Goal: Use online tool/utility: Utilize a website feature to perform a specific function

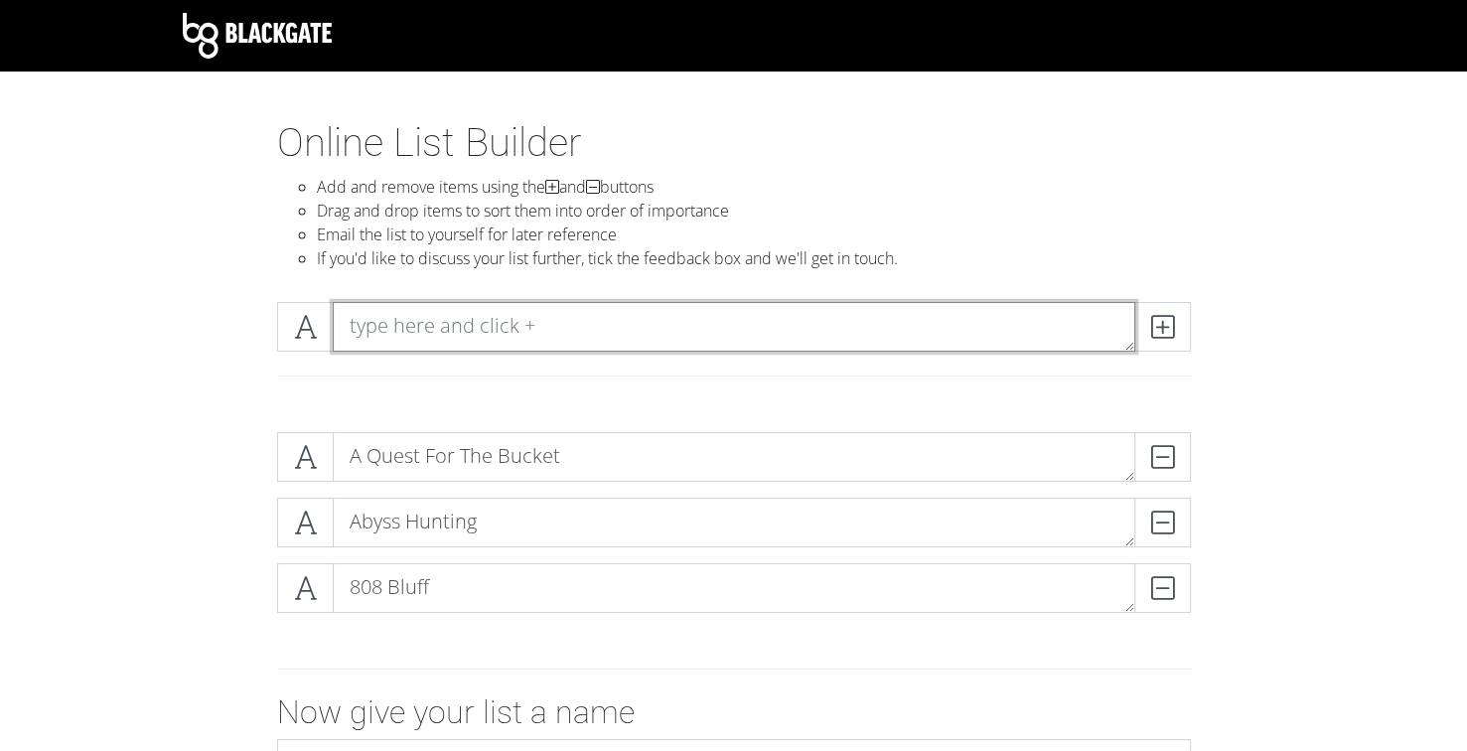
click at [515, 332] on textarea at bounding box center [734, 327] width 802 height 50
type textarea "Ascending"
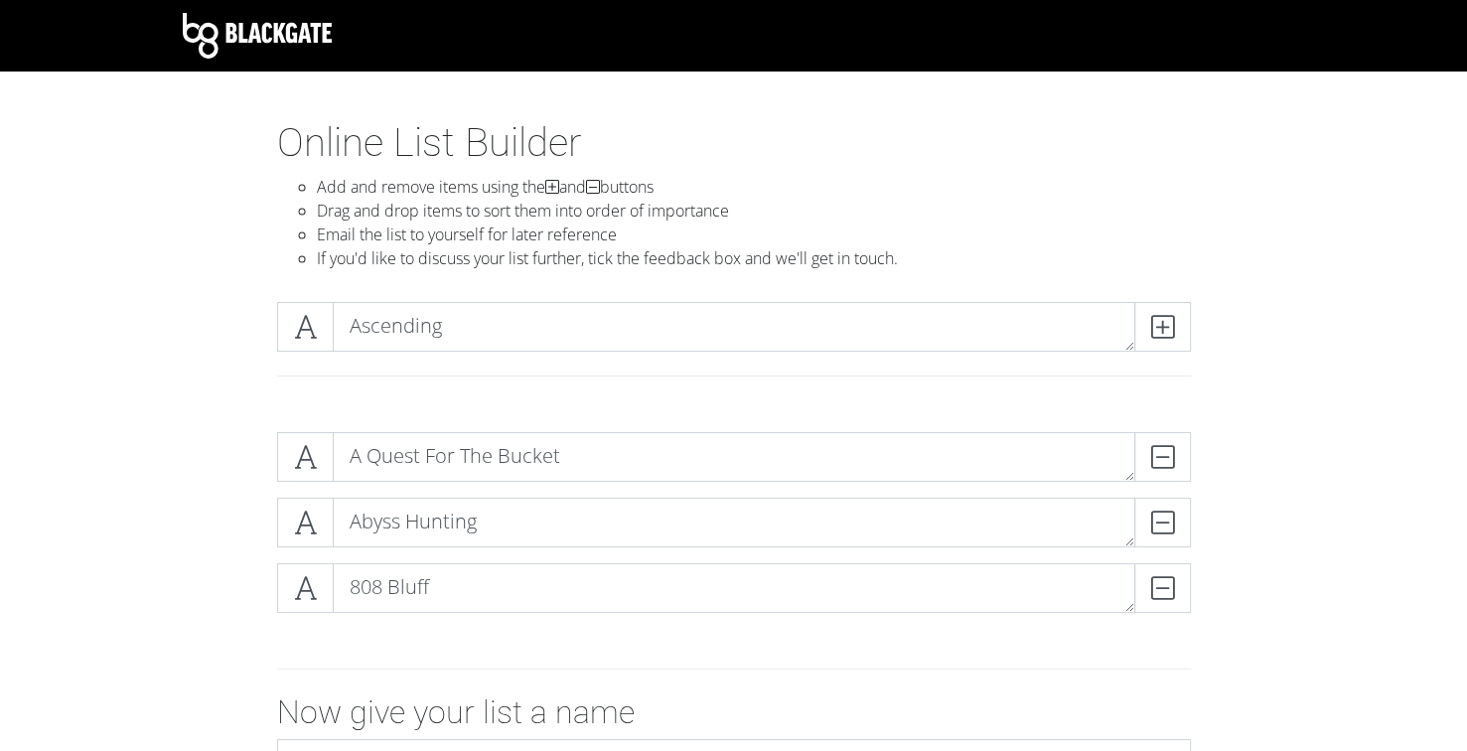
click at [174, 385] on div "Ascending" at bounding box center [734, 351] width 1132 height 130
click at [1175, 335] on span at bounding box center [1162, 327] width 57 height 50
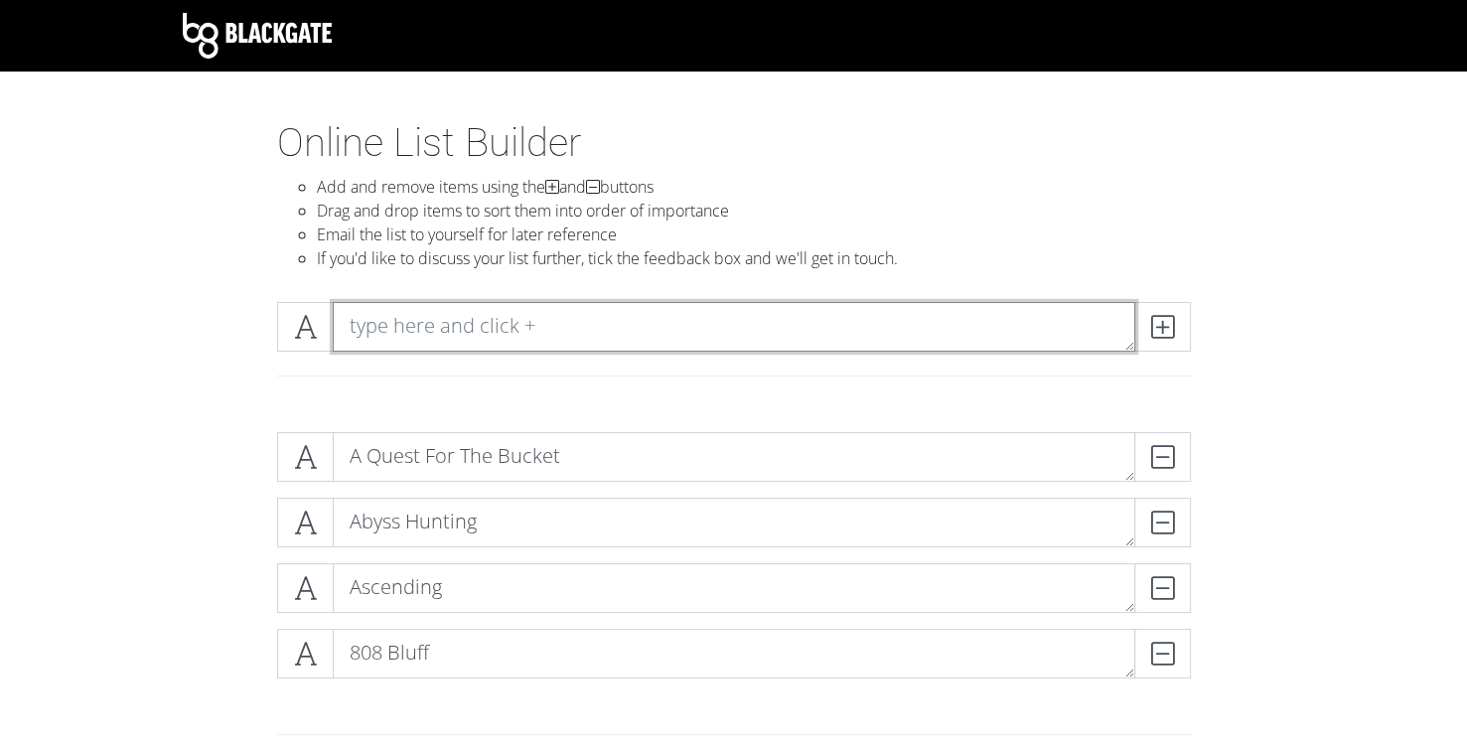
click at [380, 310] on textarea at bounding box center [734, 327] width 802 height 50
type textarea "Ashes Of The Past"
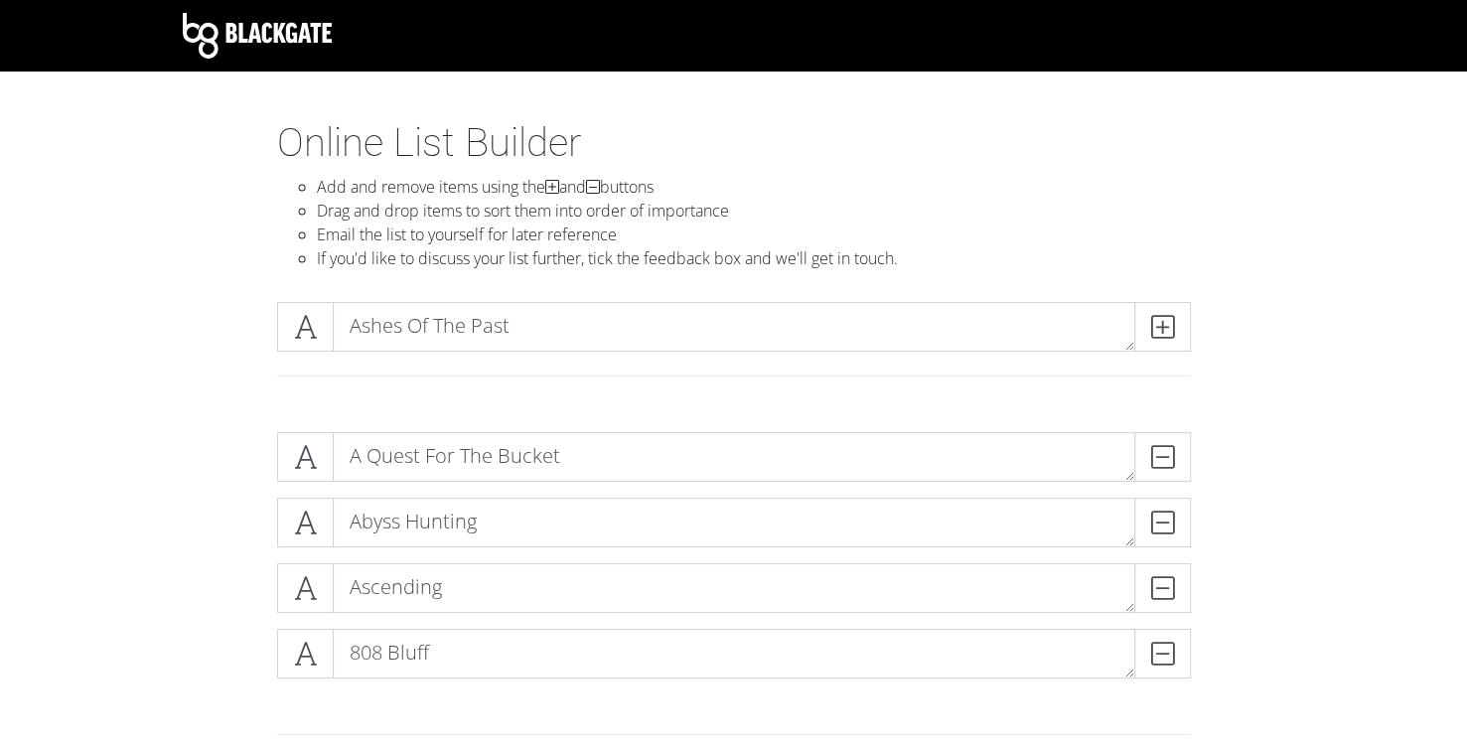
click at [36, 379] on section "Online List Builder Add and remove items using the and buttons Drag and drop it…" at bounding box center [733, 603] width 1467 height 968
click at [1158, 328] on icon at bounding box center [1162, 327] width 23 height 20
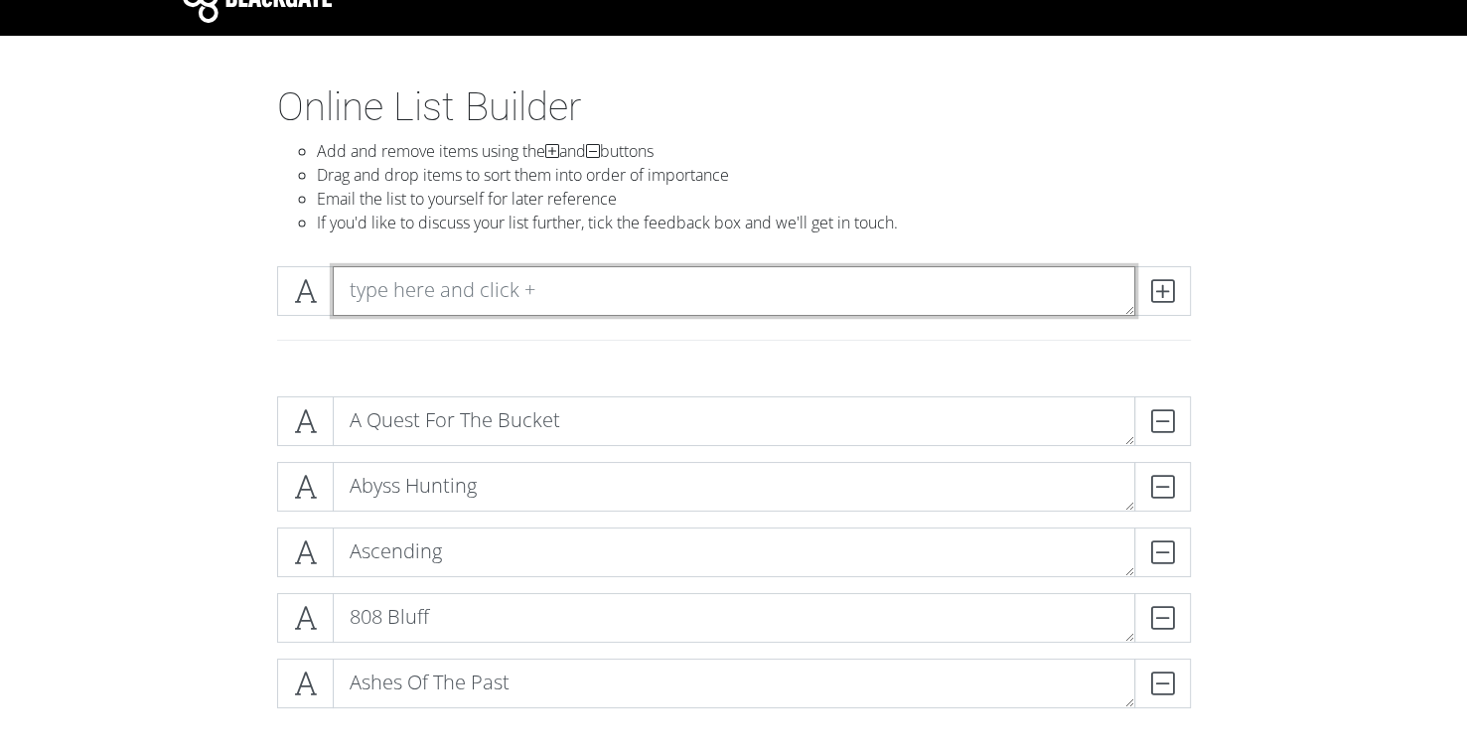
scroll to position [99, 0]
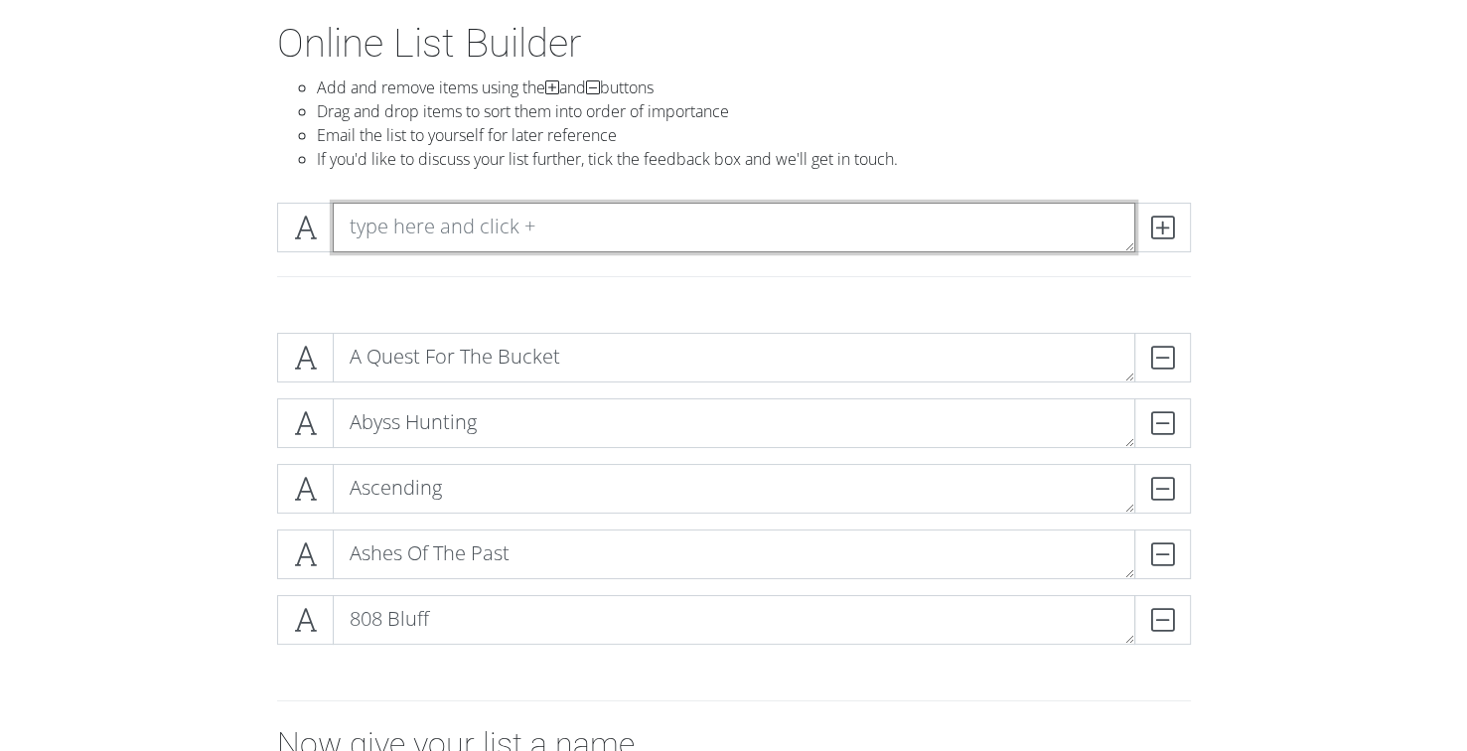
click at [529, 228] on textarea at bounding box center [734, 228] width 802 height 50
type textarea "Astrobartender"
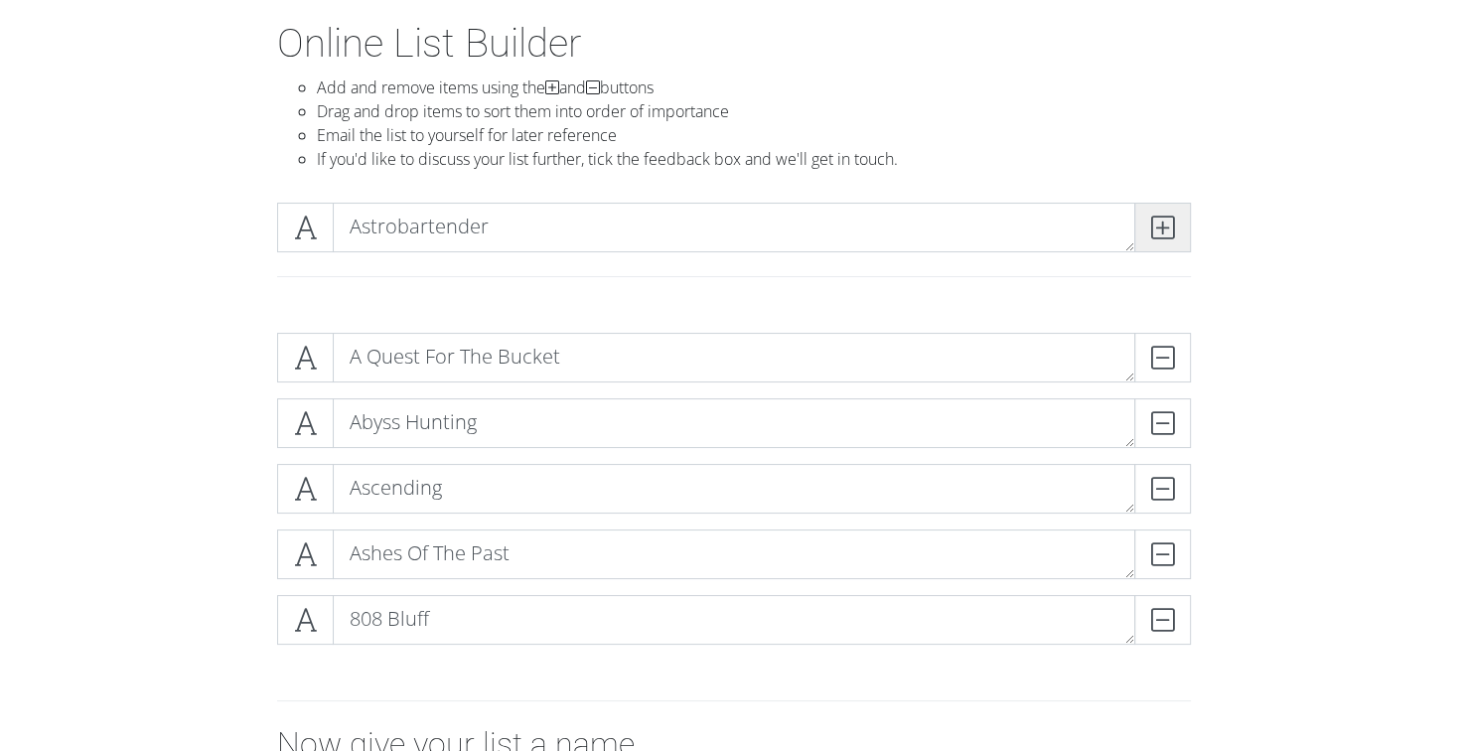
click at [1163, 236] on icon at bounding box center [1162, 227] width 23 height 20
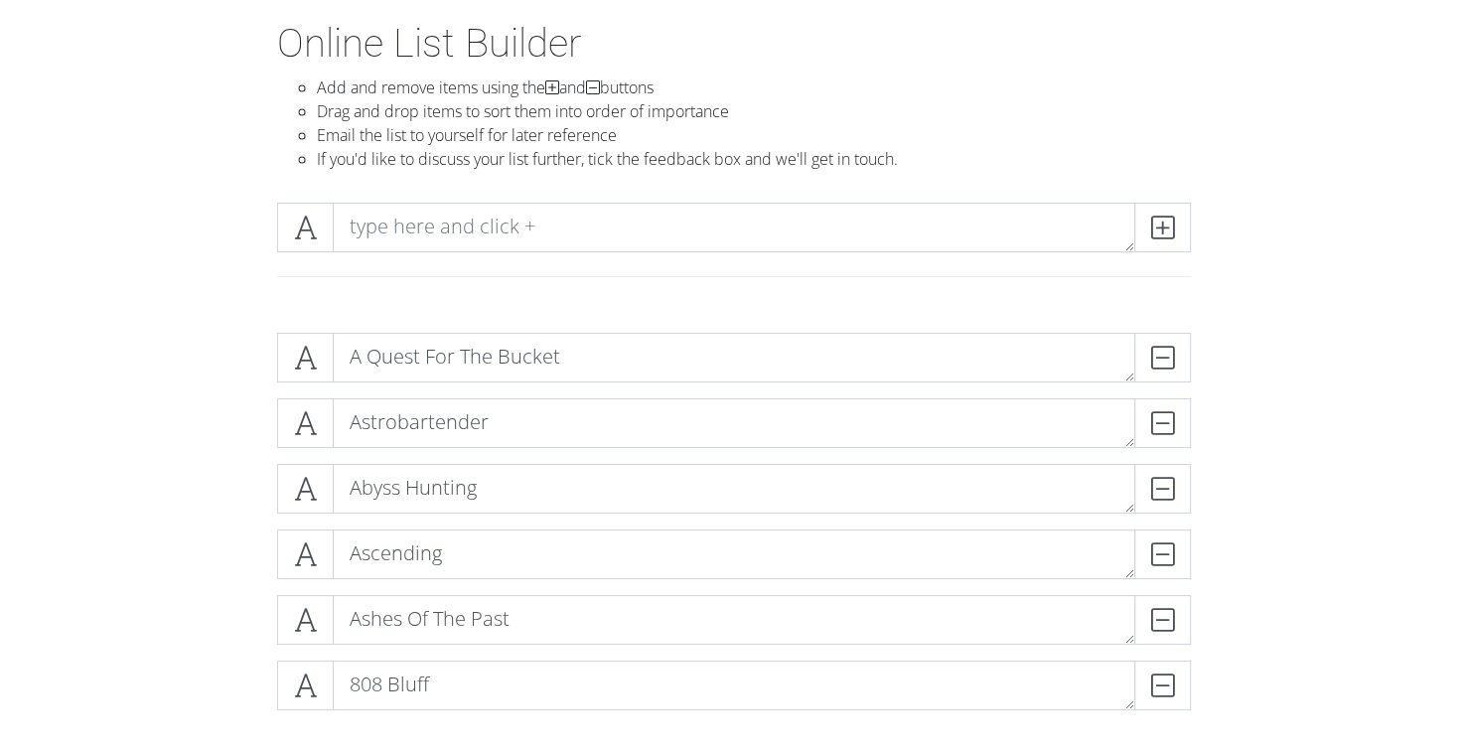
click at [66, 406] on form "A Quest For The Bucket DELETE Astrobartender DELETE Abyss Hunting DELETE Ascend…" at bounding box center [733, 678] width 1467 height 723
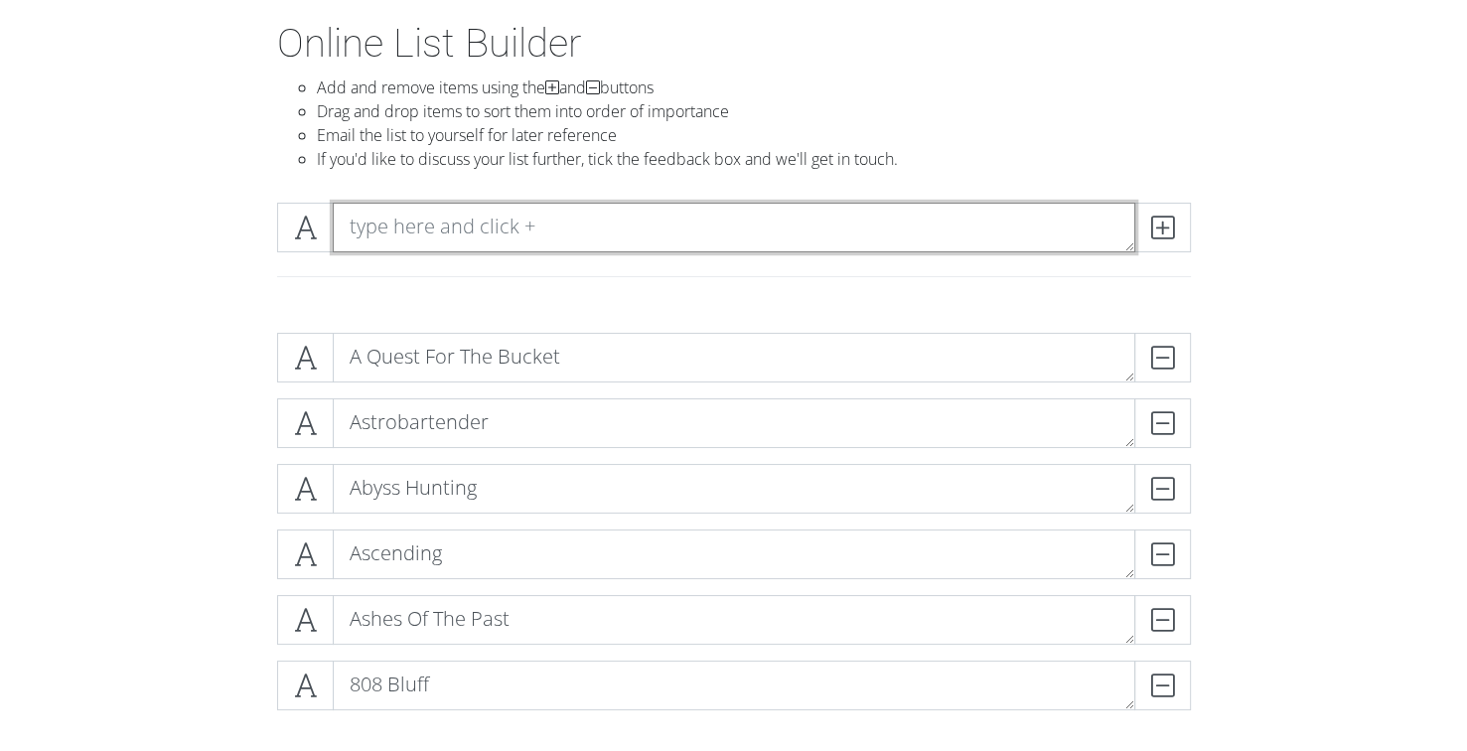
click at [579, 223] on textarea at bounding box center [734, 228] width 802 height 50
type textarea "At Azzy's"
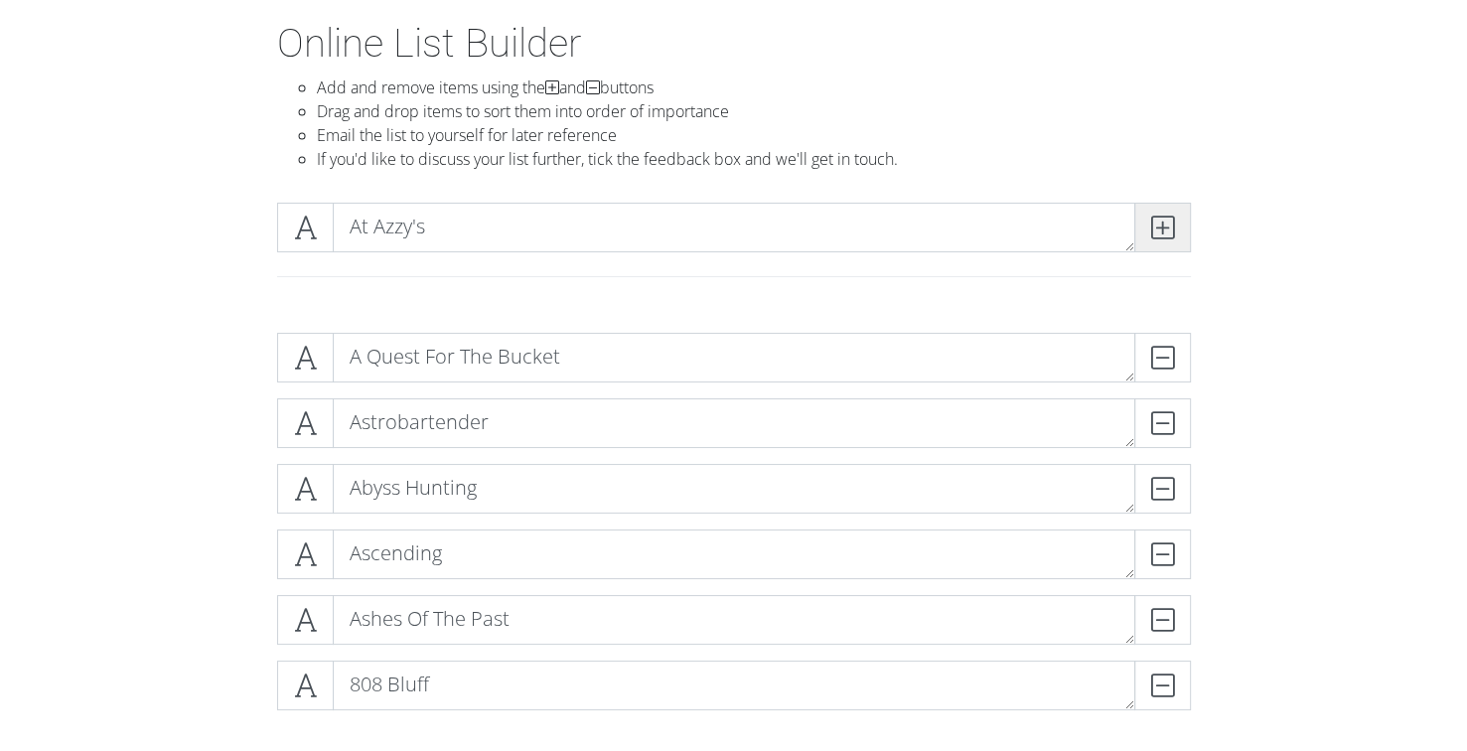
click at [1155, 235] on icon at bounding box center [1162, 227] width 23 height 20
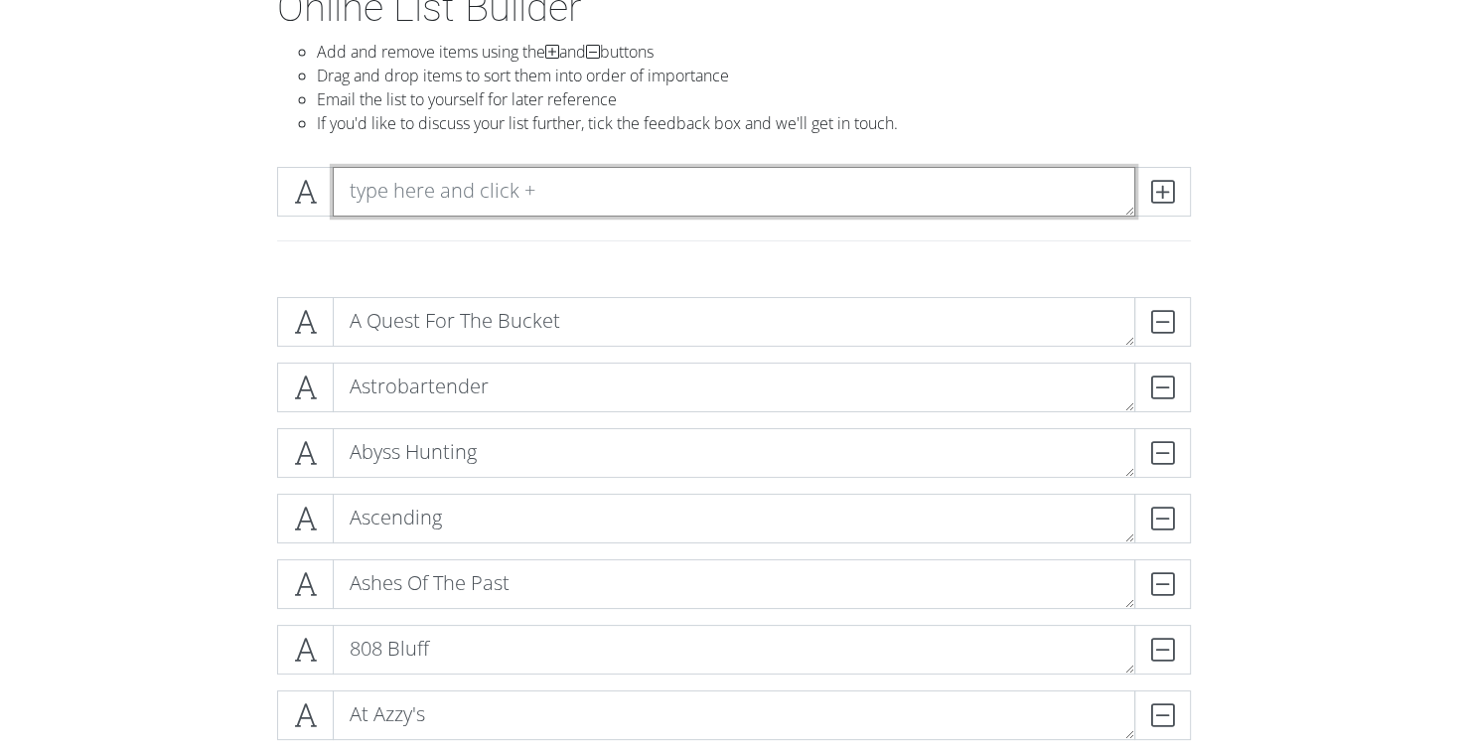
scroll to position [199, 0]
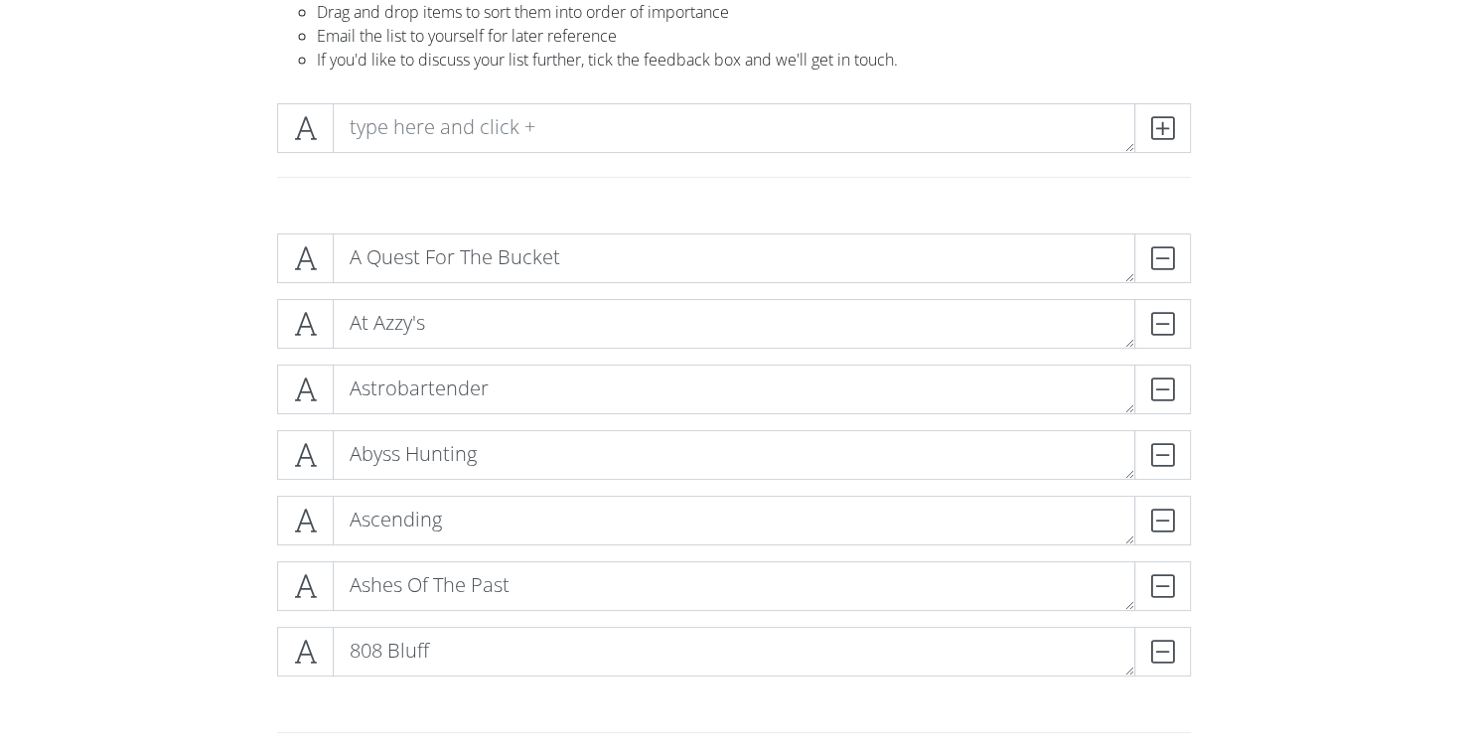
click at [74, 326] on form "A Quest For The Bucket DELETE At Azzy's DELETE Astrobartender DELETE Abyss Hunt…" at bounding box center [733, 611] width 1467 height 789
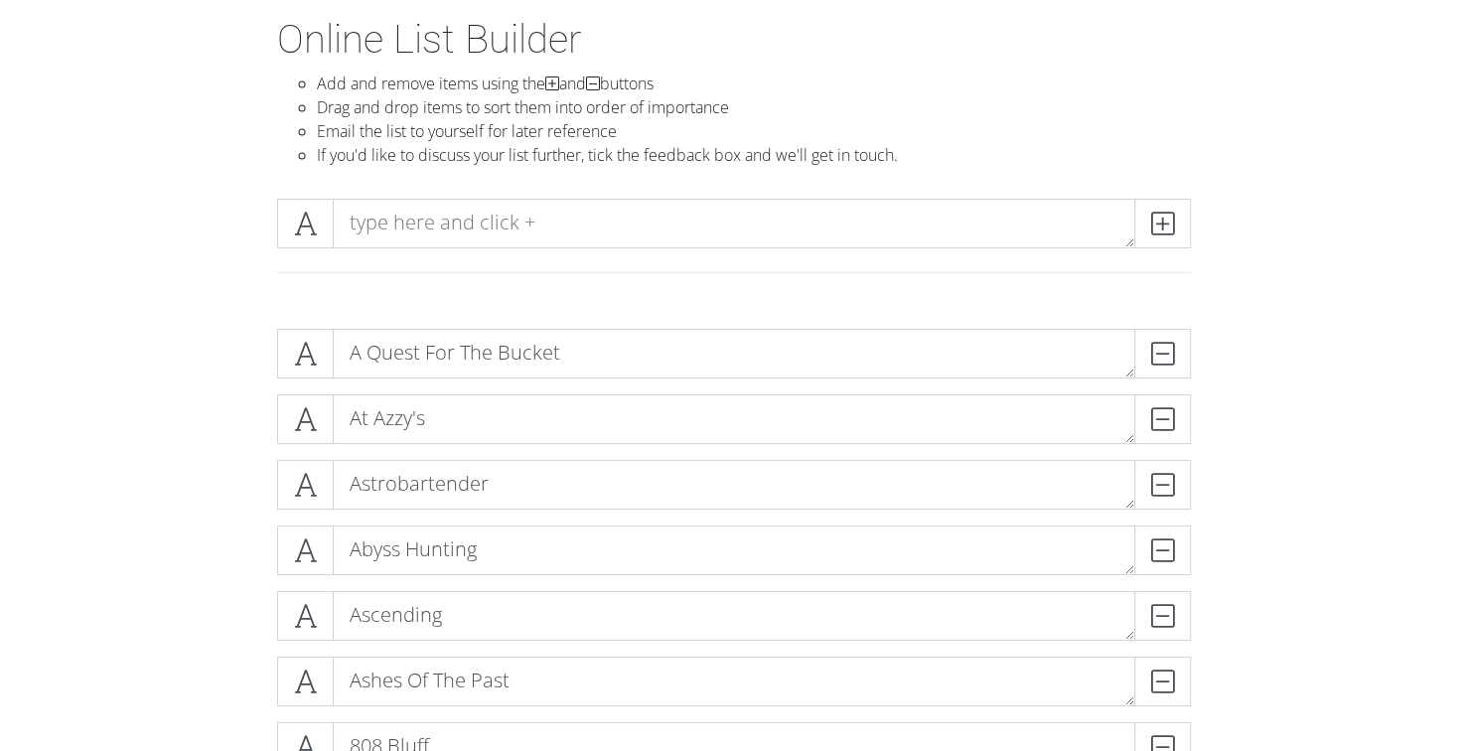
scroll to position [99, 0]
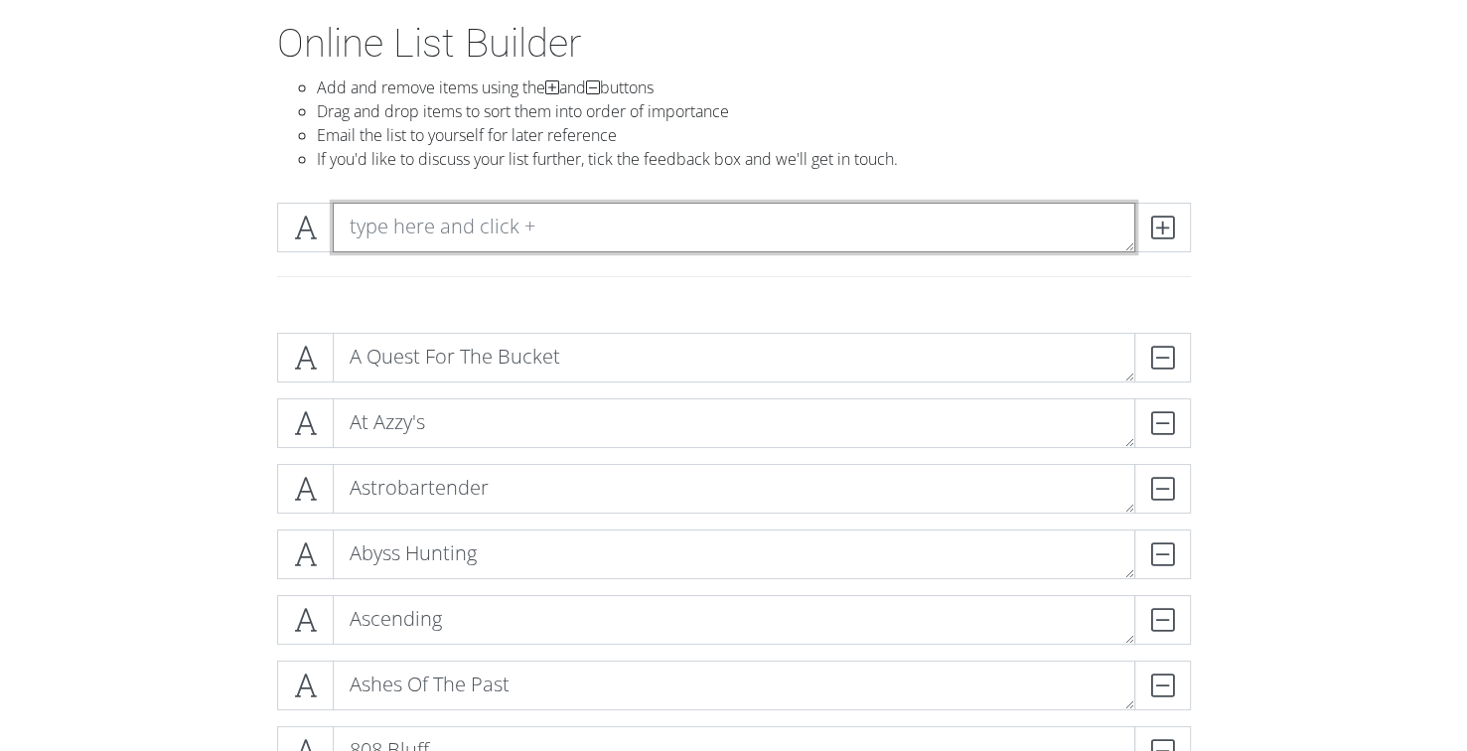
click at [388, 243] on textarea at bounding box center [734, 228] width 802 height 50
type textarea "Babbling Books"
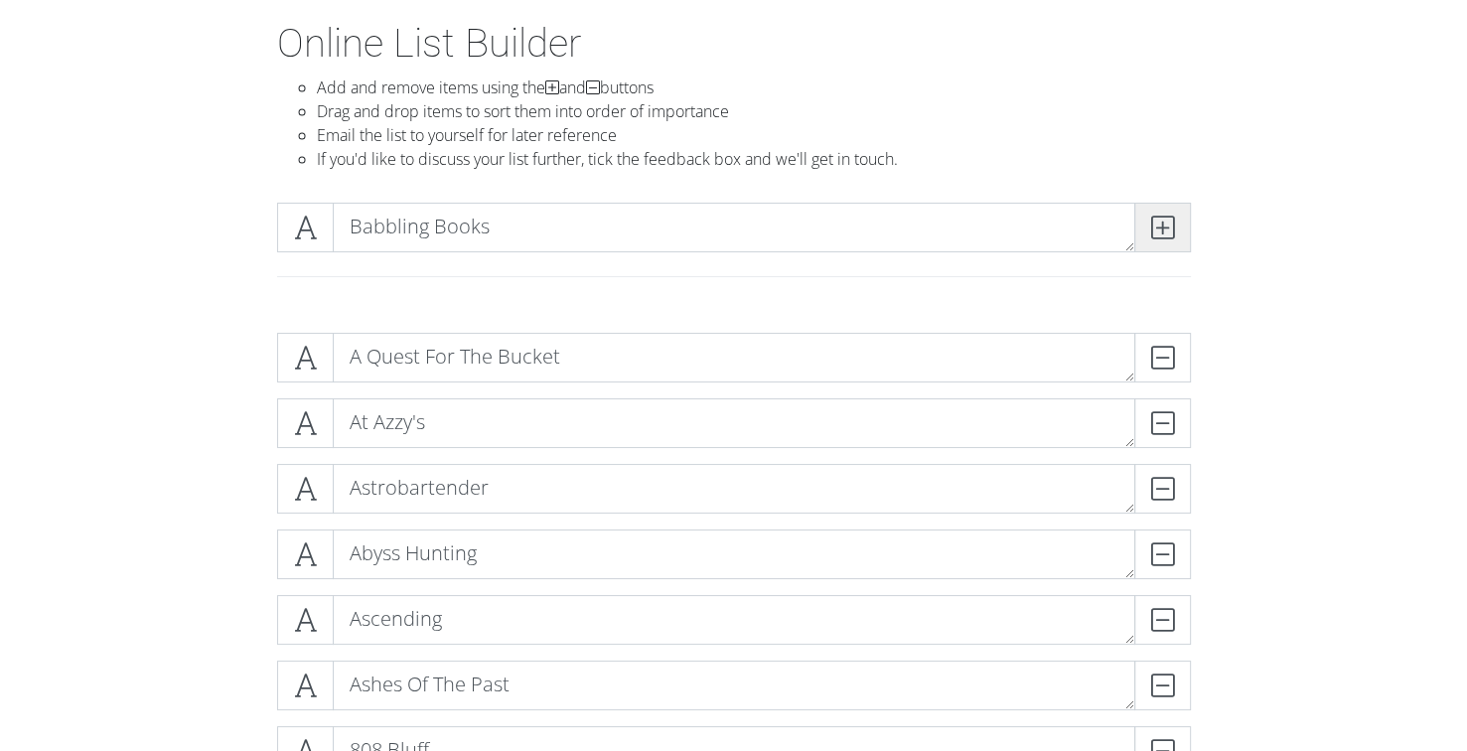
click at [1169, 223] on icon at bounding box center [1162, 227] width 23 height 20
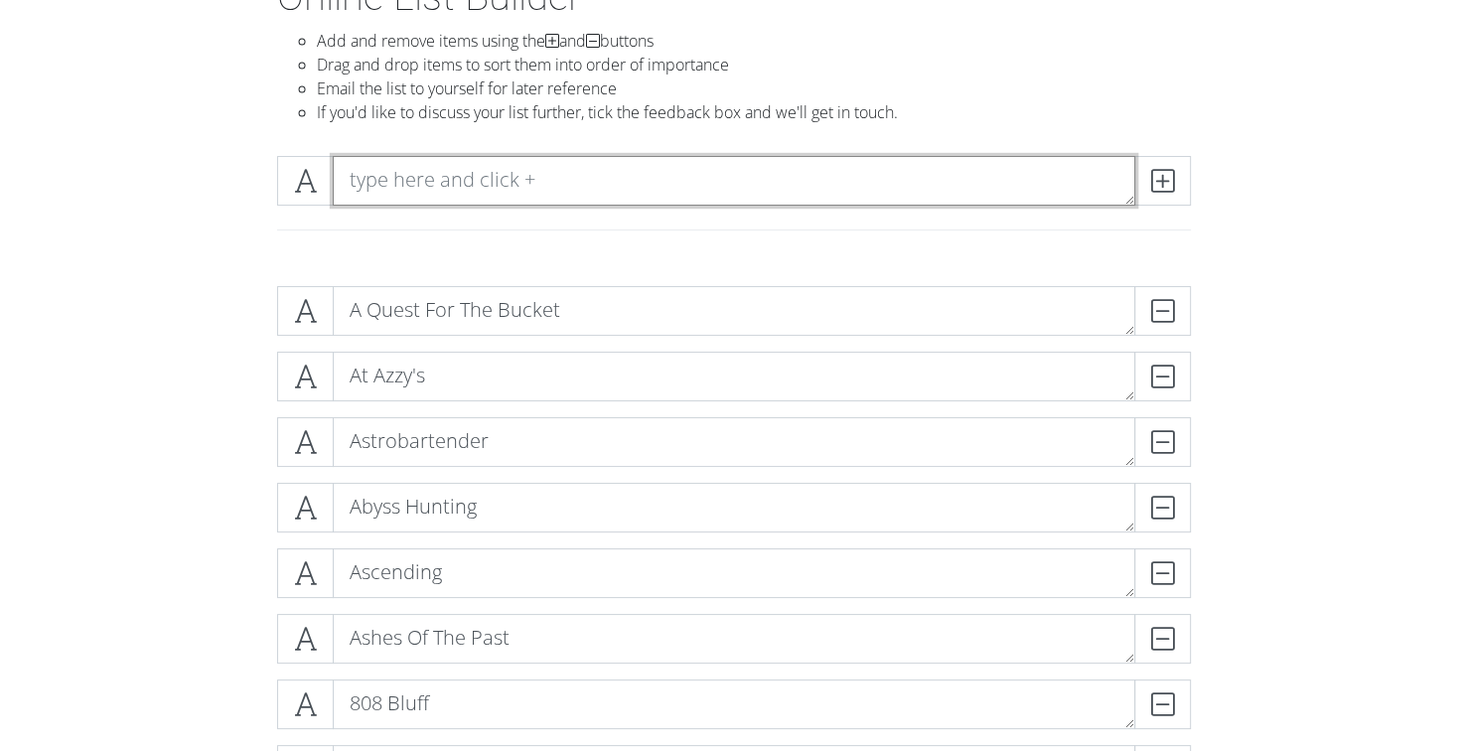
scroll to position [298, 0]
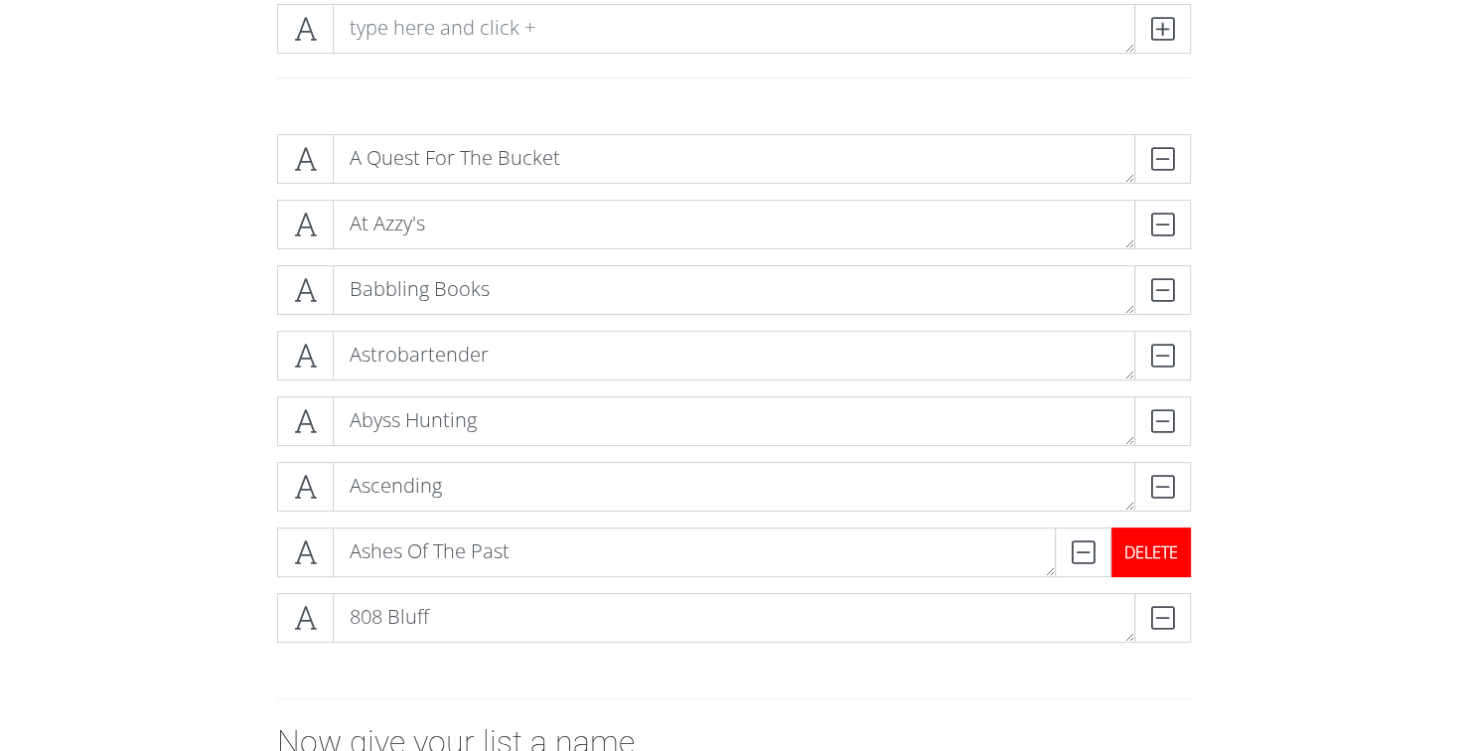
click at [1158, 554] on div "DELETE" at bounding box center [1150, 552] width 79 height 50
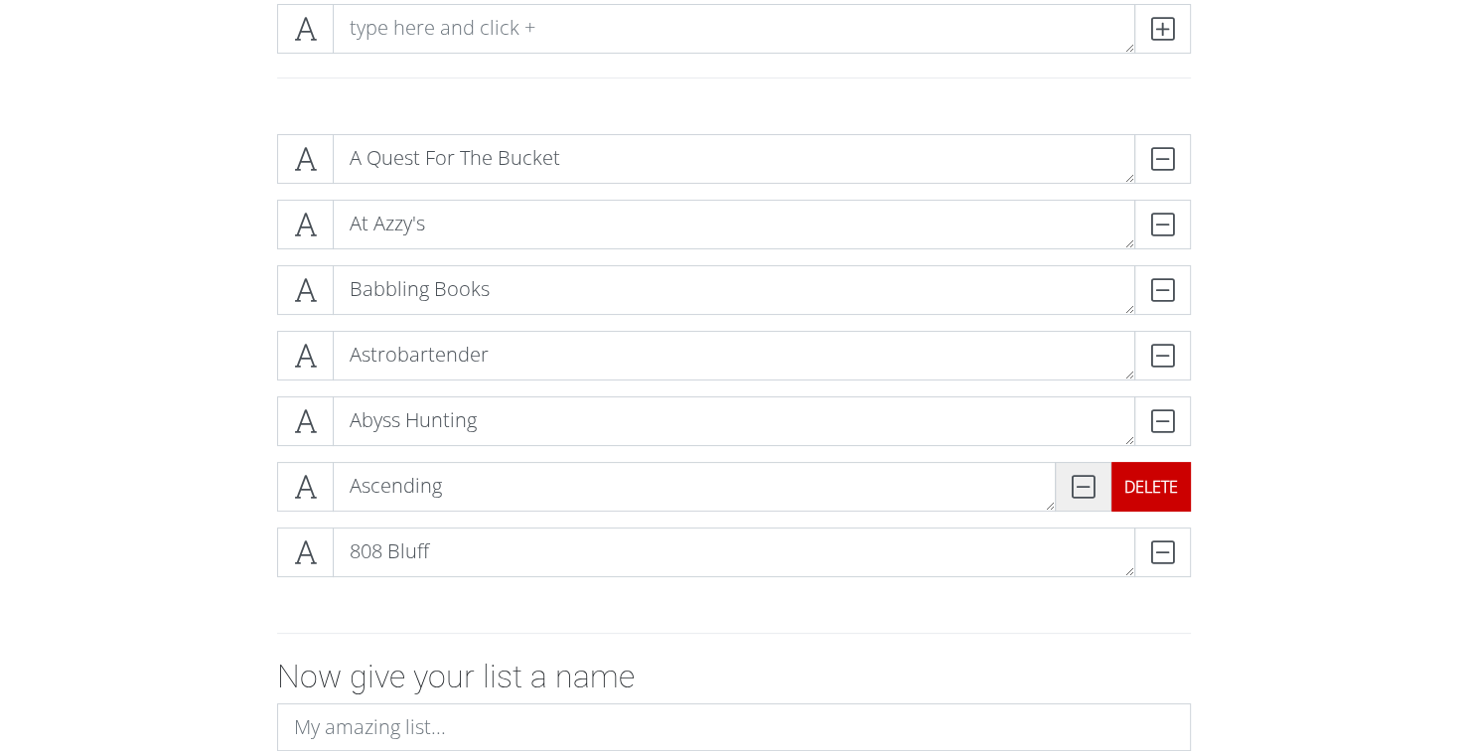
click at [1087, 496] on icon at bounding box center [1083, 487] width 23 height 20
click at [1084, 488] on icon at bounding box center [1083, 487] width 23 height 20
click at [1146, 490] on div "DELETE" at bounding box center [1150, 487] width 79 height 50
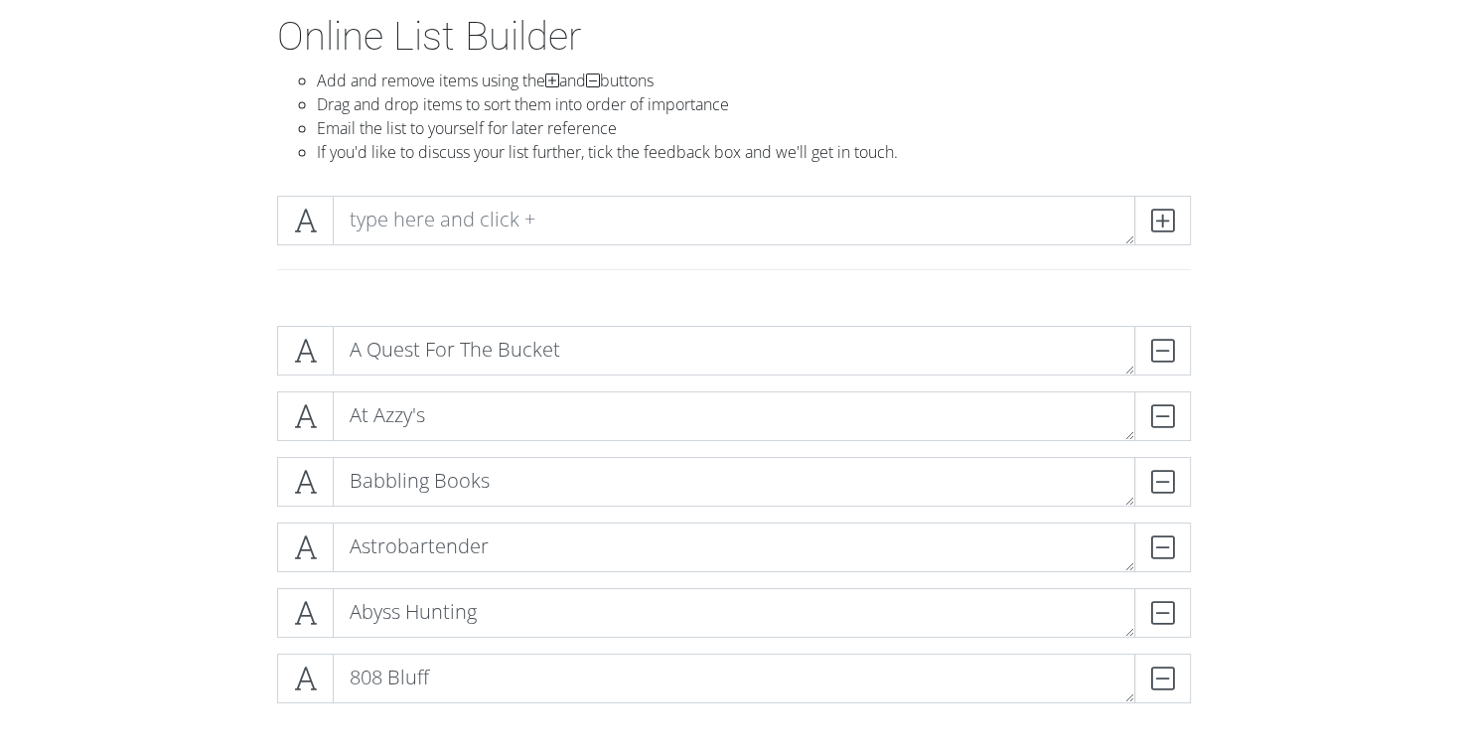
scroll to position [99, 0]
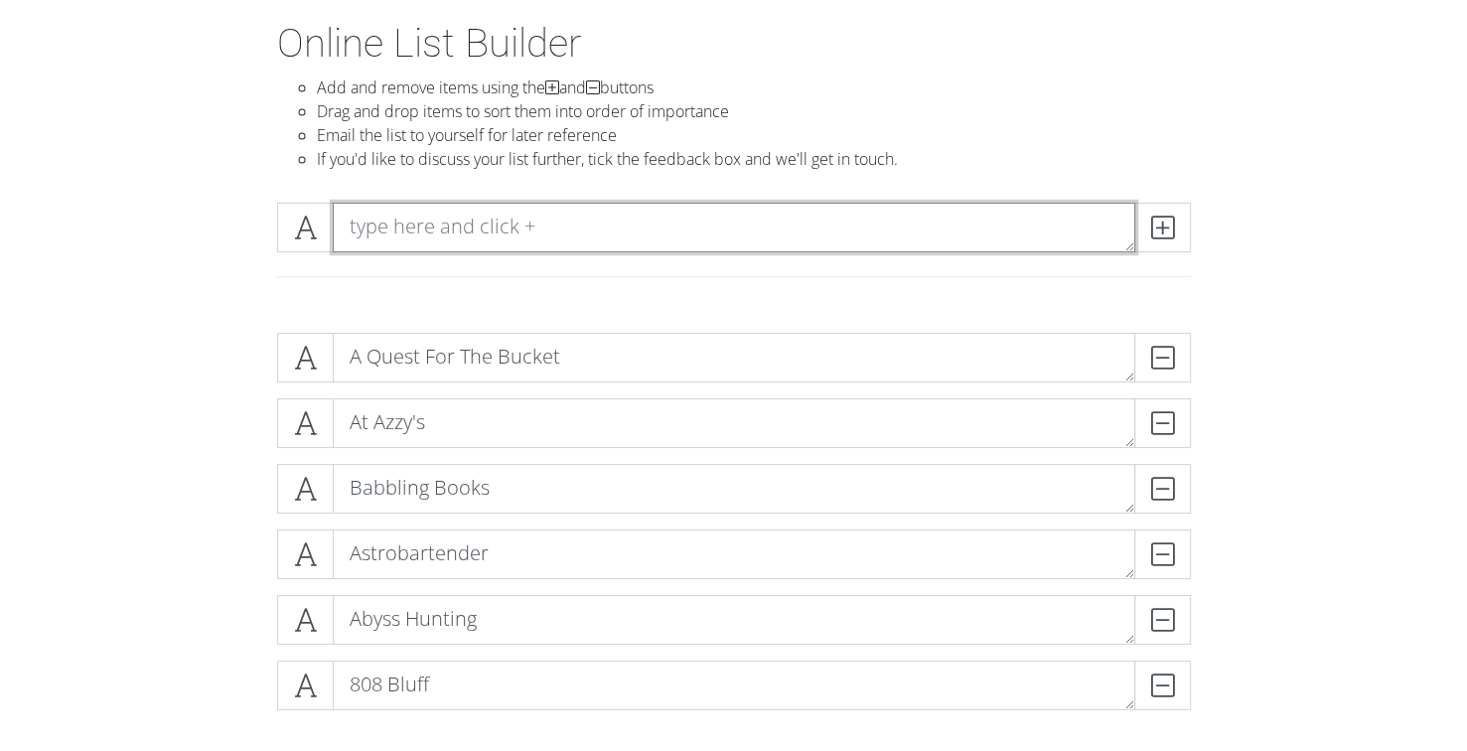
click at [395, 219] on textarea at bounding box center [734, 228] width 802 height 50
type textarea "Bazzar"
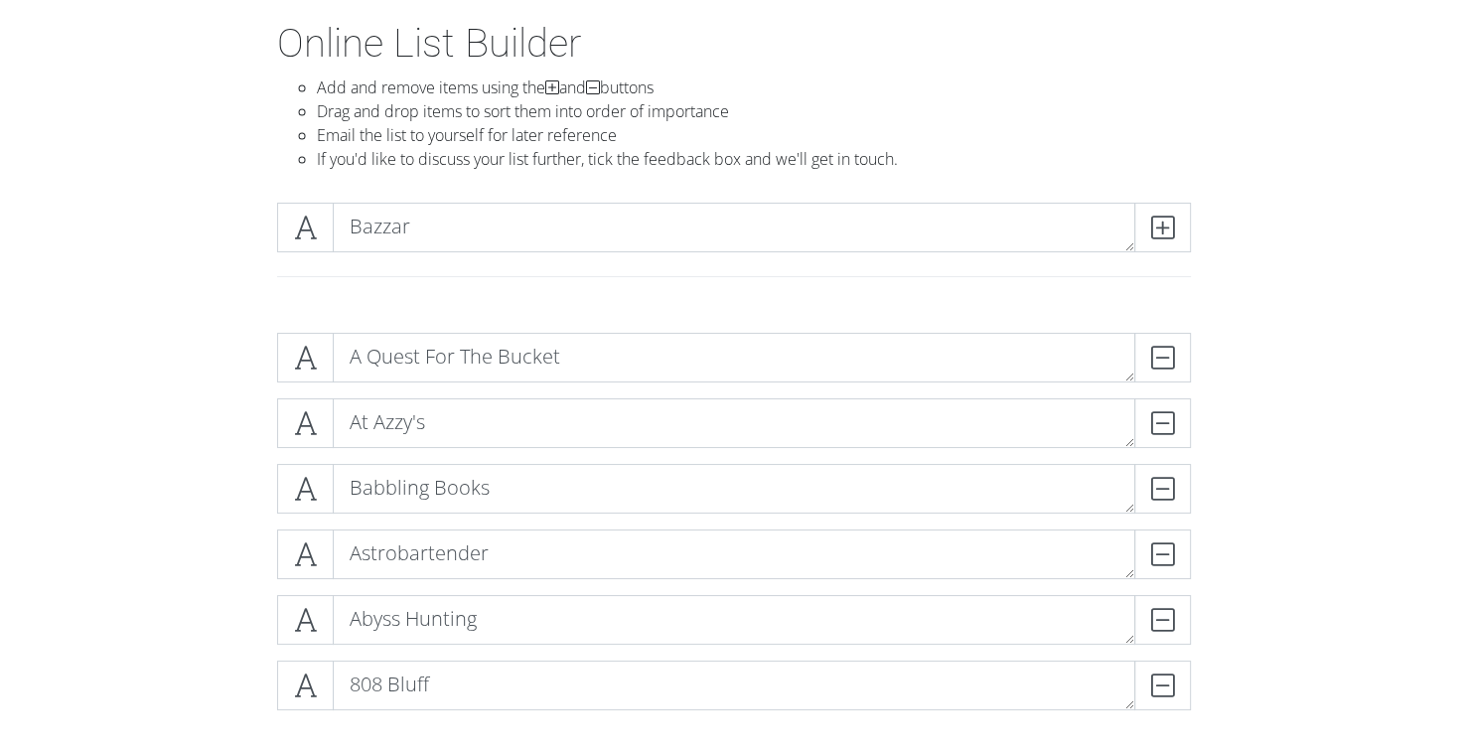
click at [1191, 225] on div "Bazzar" at bounding box center [734, 228] width 924 height 50
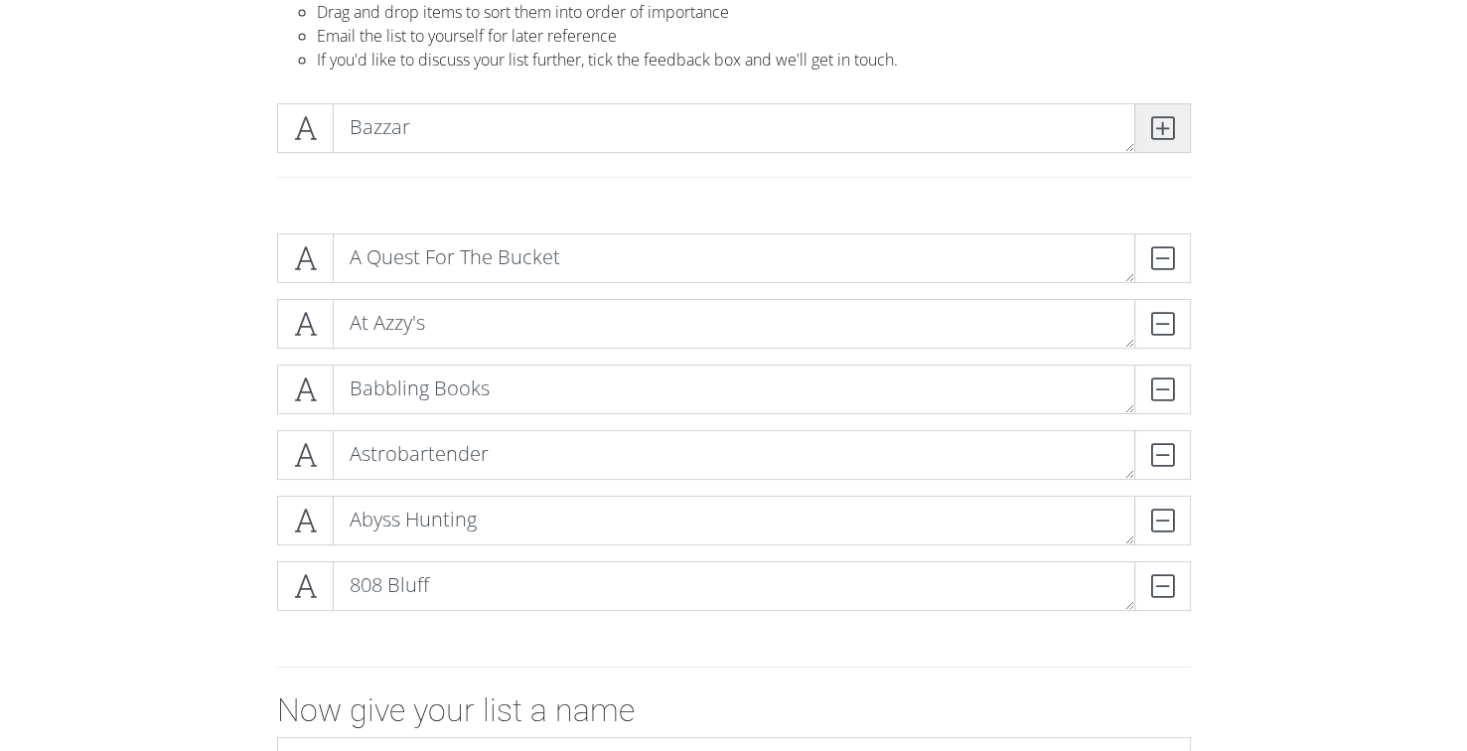
click at [1171, 111] on span at bounding box center [1162, 128] width 57 height 50
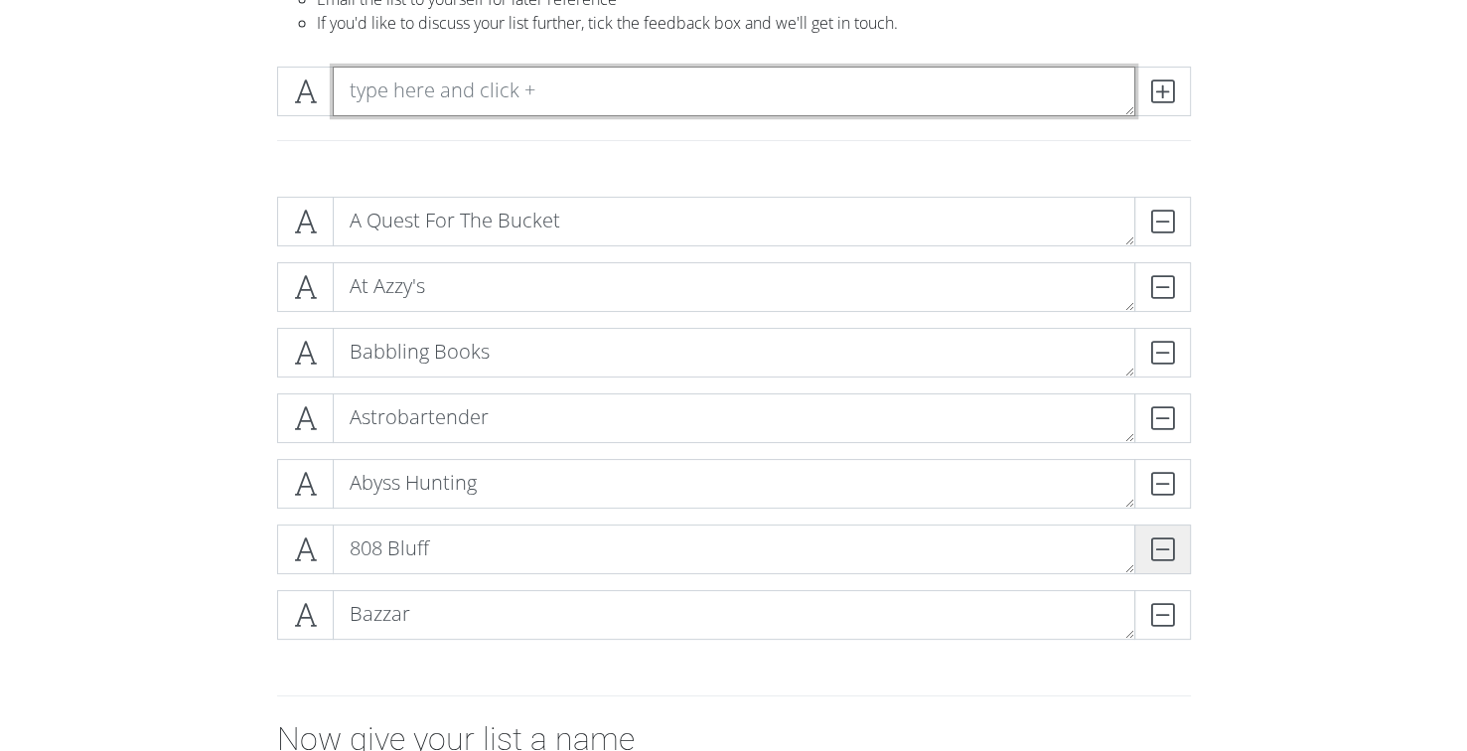
scroll to position [298, 0]
